Goal: Transaction & Acquisition: Purchase product/service

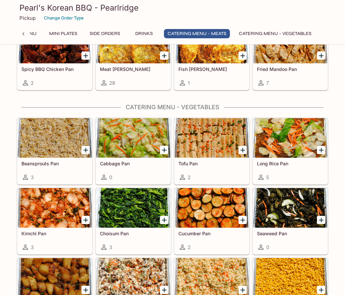
scroll to position [1197, 0]
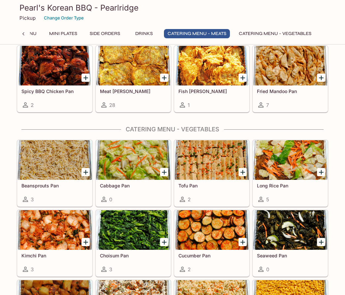
click at [263, 36] on button "Catering Menu - Vegetables" at bounding box center [275, 33] width 80 height 9
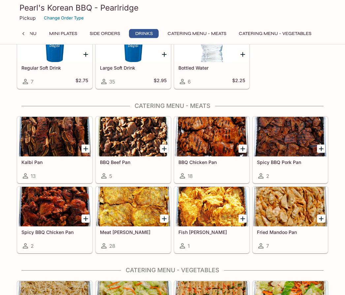
scroll to position [1056, 0]
click at [213, 136] on div at bounding box center [211, 137] width 74 height 40
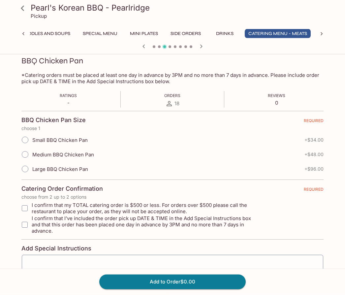
scroll to position [93, 0]
click at [20, 8] on icon at bounding box center [23, 9] width 12 height 12
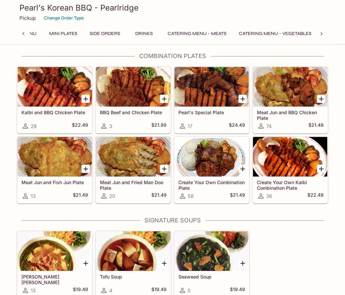
scroll to position [0, 255]
click at [246, 37] on button "Catering Menu - Vegetables" at bounding box center [275, 33] width 80 height 9
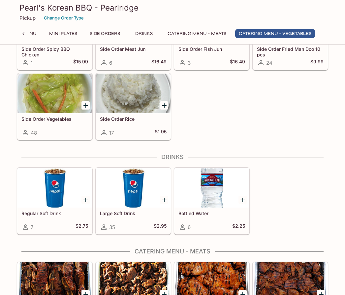
scroll to position [1267, 0]
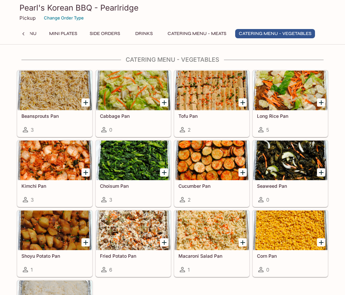
click at [185, 37] on button "Catering Menu - Meats" at bounding box center [197, 33] width 66 height 9
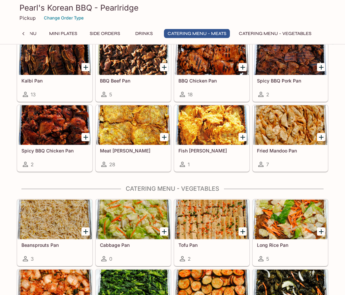
scroll to position [1103, 0]
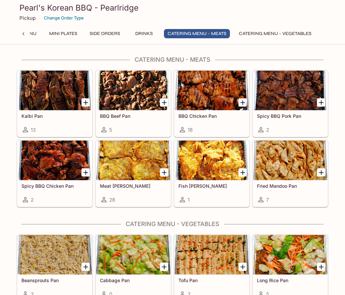
click at [143, 165] on div at bounding box center [133, 160] width 74 height 40
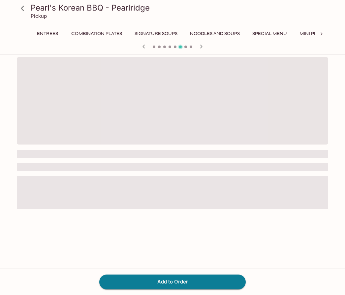
scroll to position [0, 169]
